Goal: Task Accomplishment & Management: Complete application form

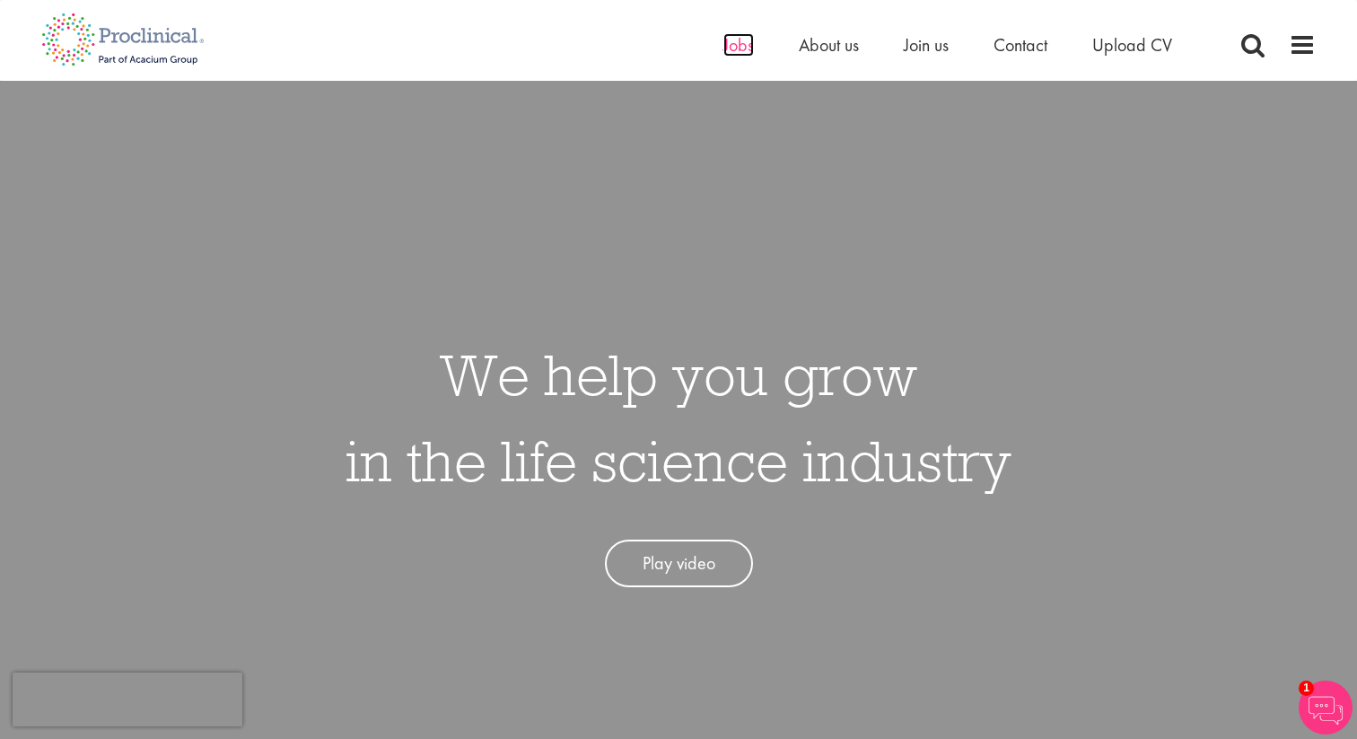
click at [729, 36] on span "Jobs" at bounding box center [738, 44] width 31 height 23
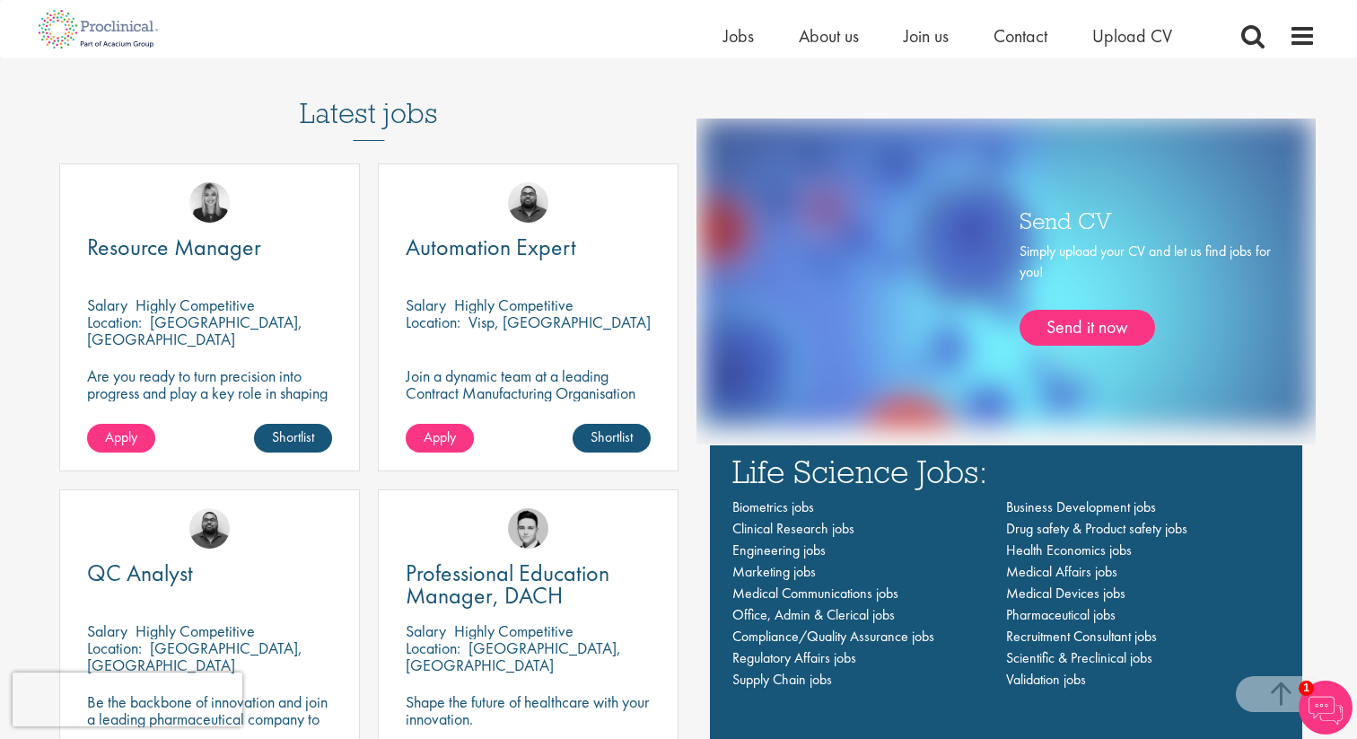
scroll to position [1102, 0]
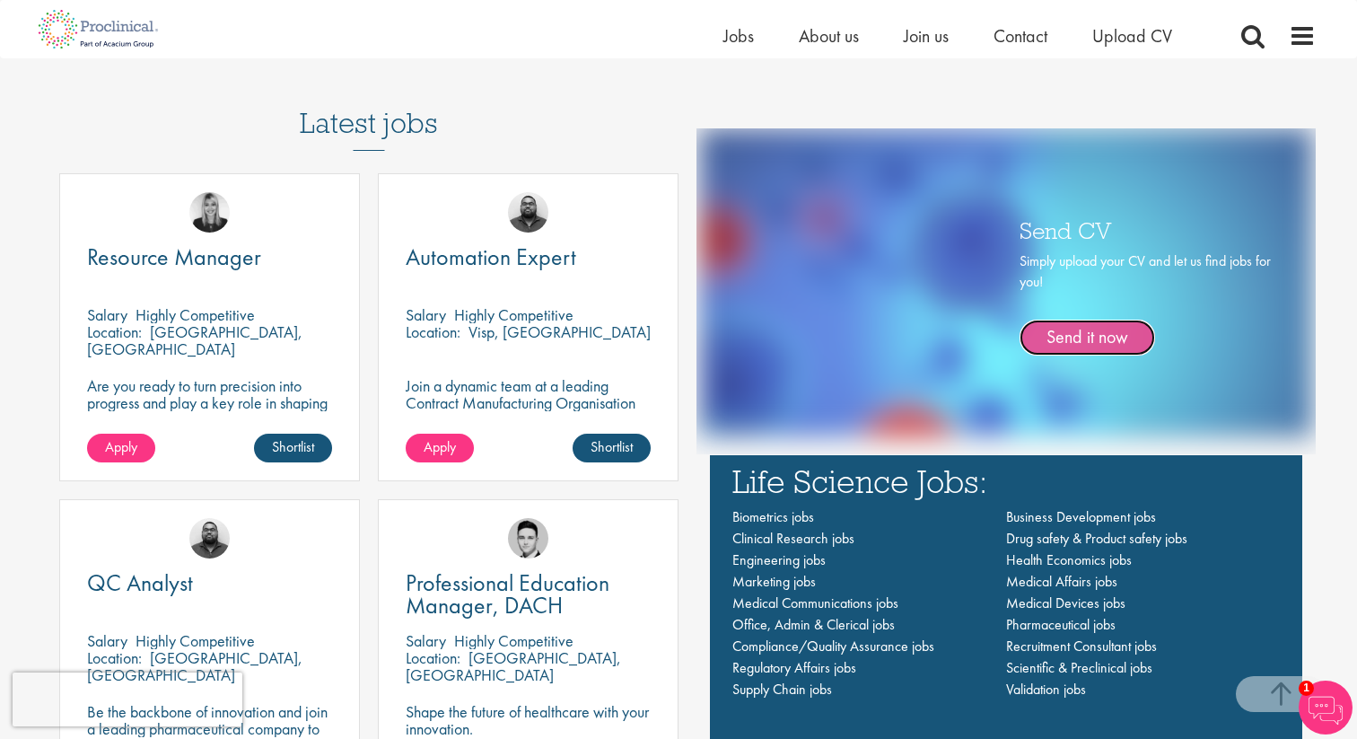
click at [1060, 332] on link "Send it now" at bounding box center [1088, 338] width 136 height 36
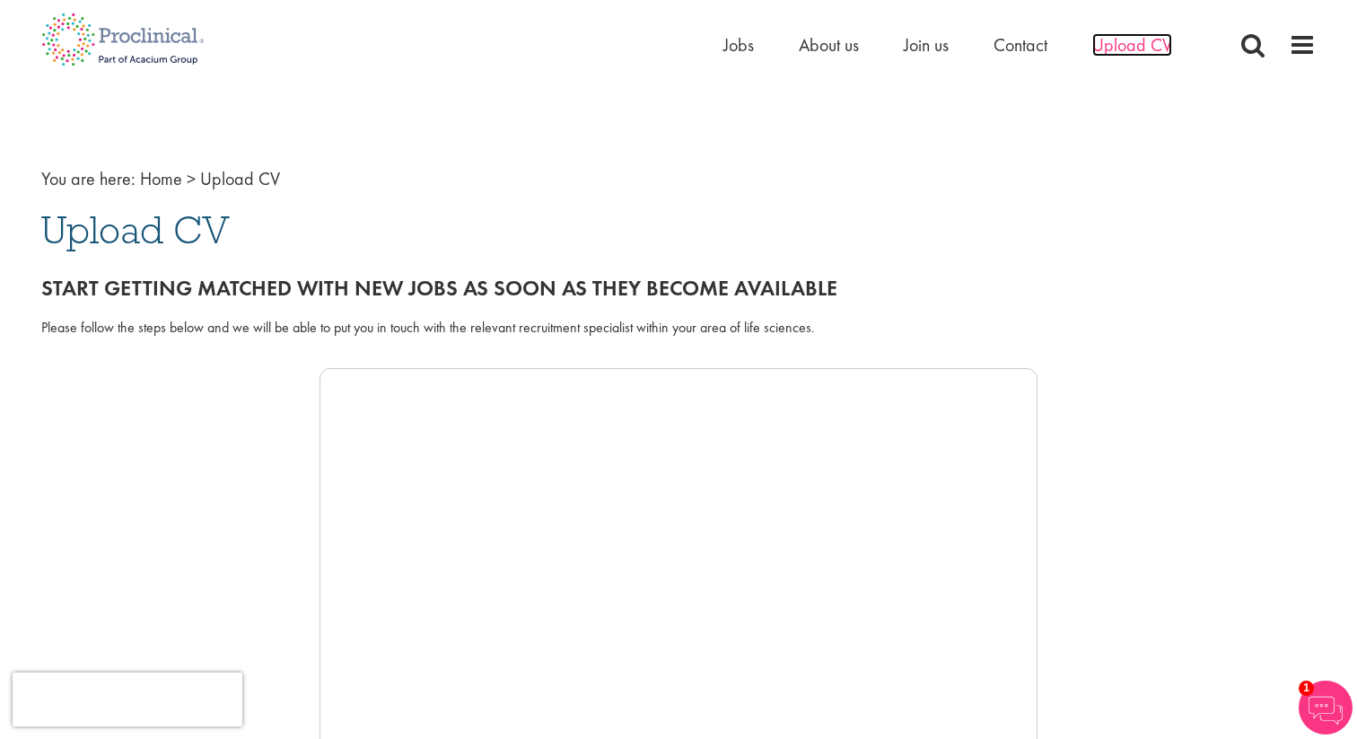
click at [1125, 41] on span "Upload CV" at bounding box center [1132, 44] width 80 height 23
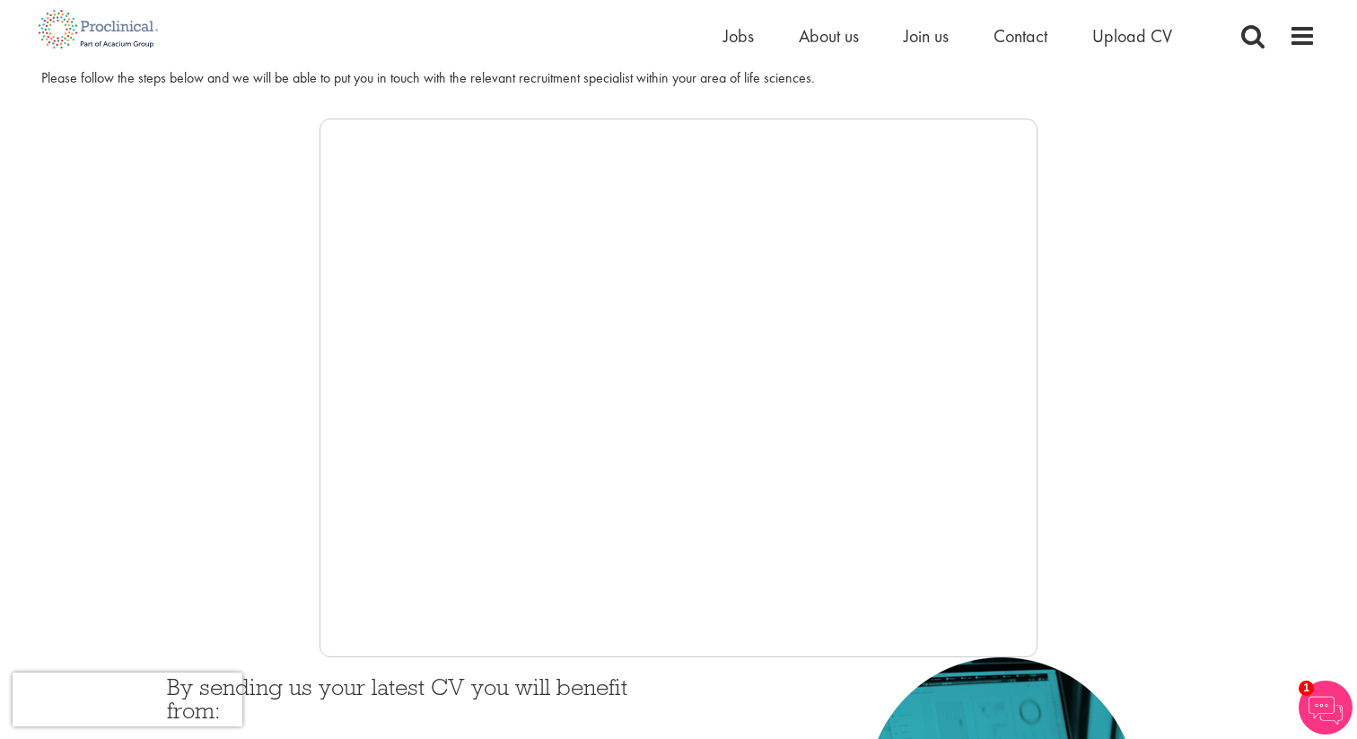
scroll to position [27, 0]
